Goal: Navigation & Orientation: Find specific page/section

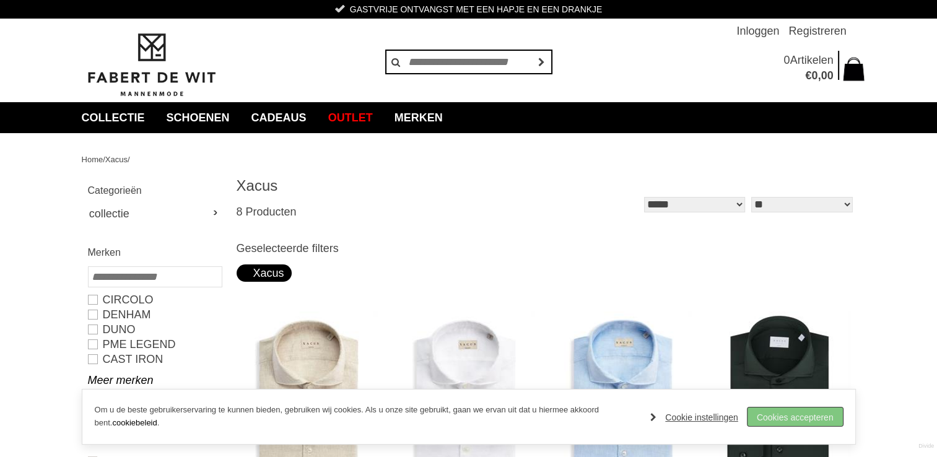
click at [784, 413] on link "Cookies accepteren" at bounding box center [795, 417] width 95 height 19
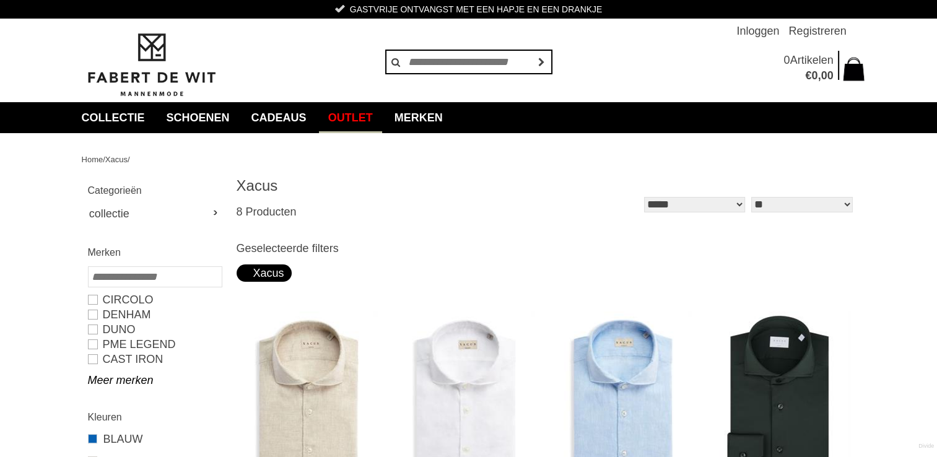
click at [377, 115] on link "Outlet" at bounding box center [350, 117] width 63 height 31
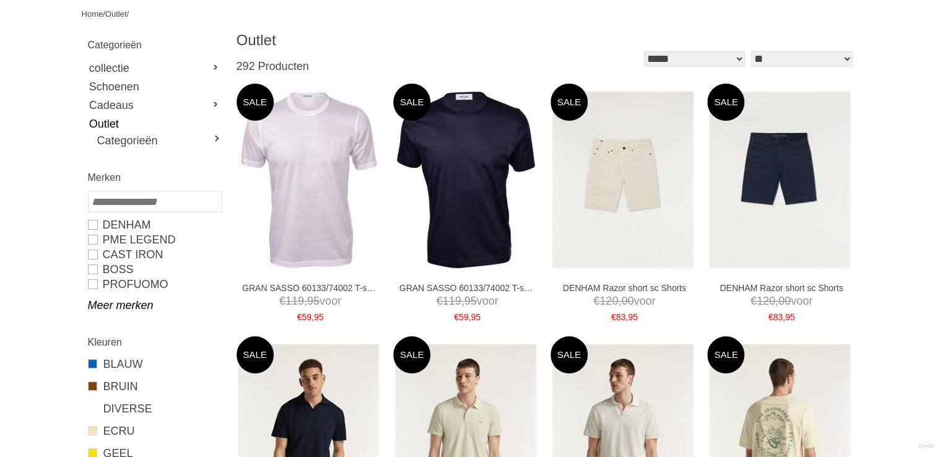
scroll to position [248, 0]
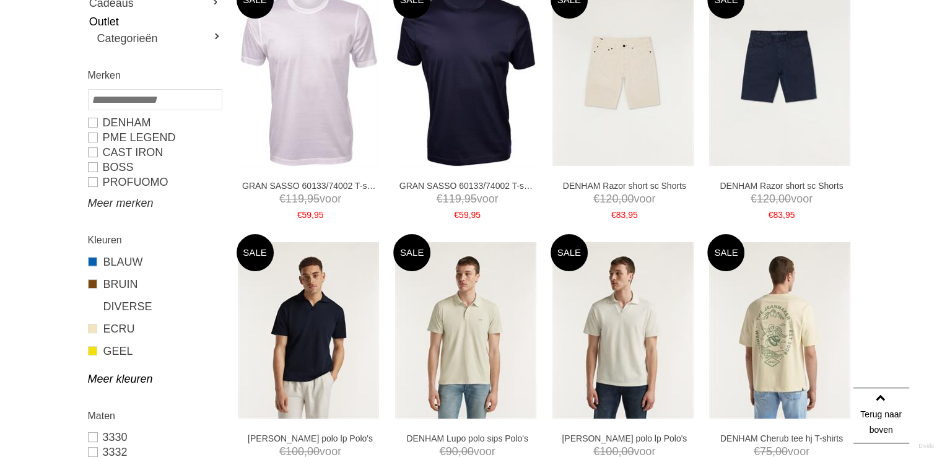
click at [150, 208] on link "Meer merken" at bounding box center [154, 203] width 133 height 15
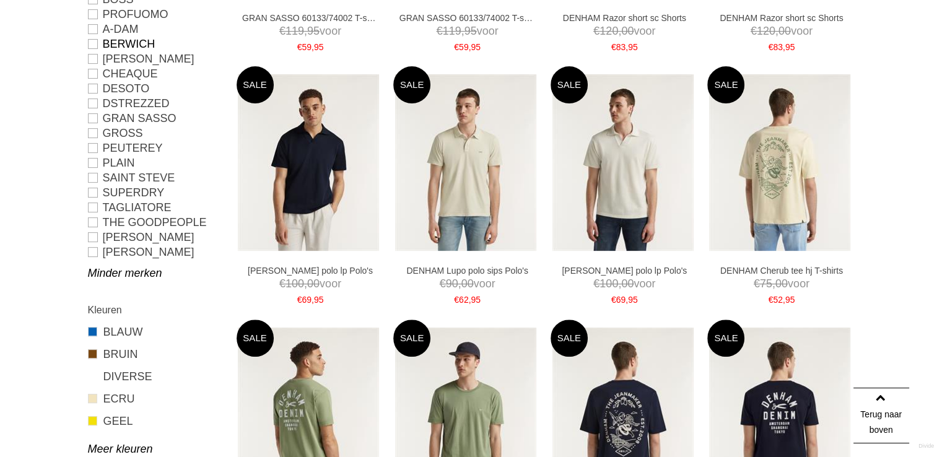
scroll to position [434, 0]
